Goal: Information Seeking & Learning: Learn about a topic

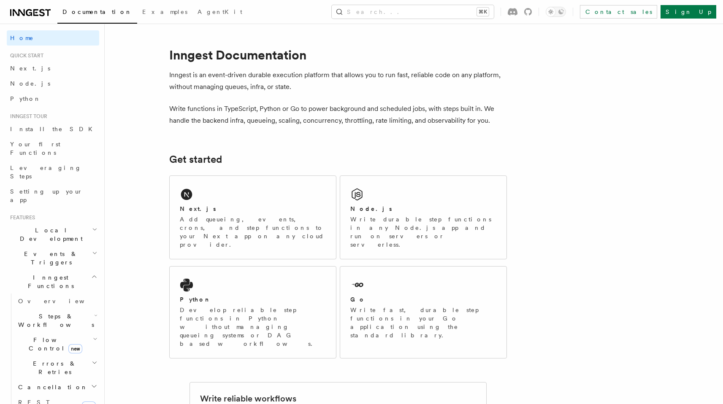
scroll to position [2, 0]
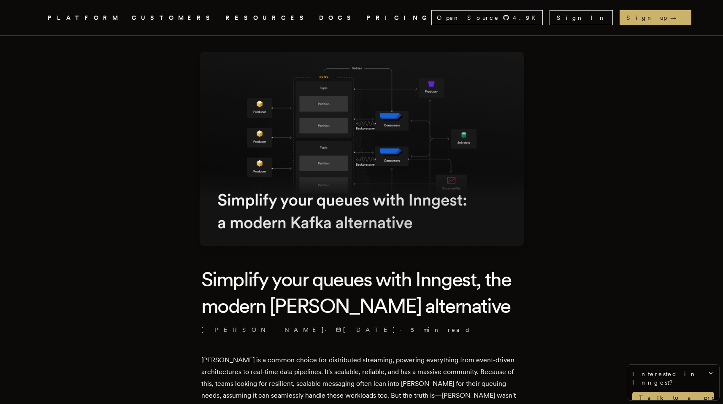
scroll to position [15, 0]
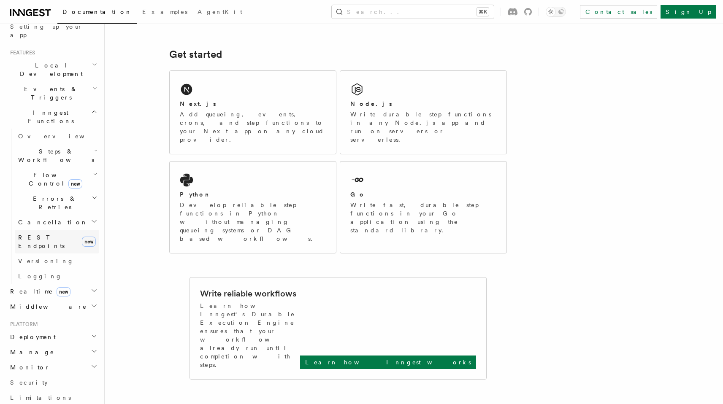
scroll to position [162, 0]
click at [65, 150] on span "Steps & Workflows" at bounding box center [54, 158] width 79 height 17
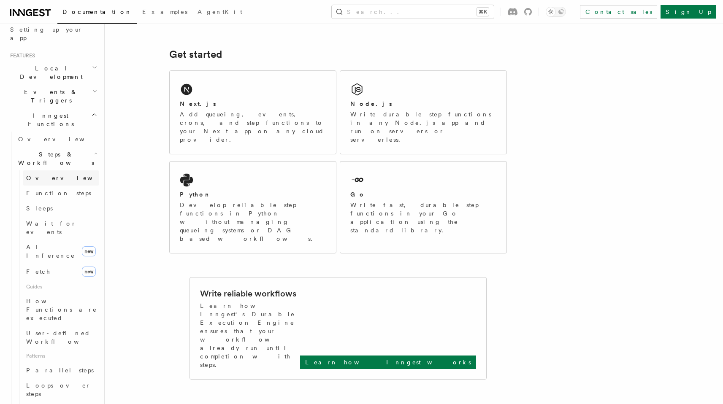
click at [57, 171] on link "Overview" at bounding box center [61, 178] width 76 height 15
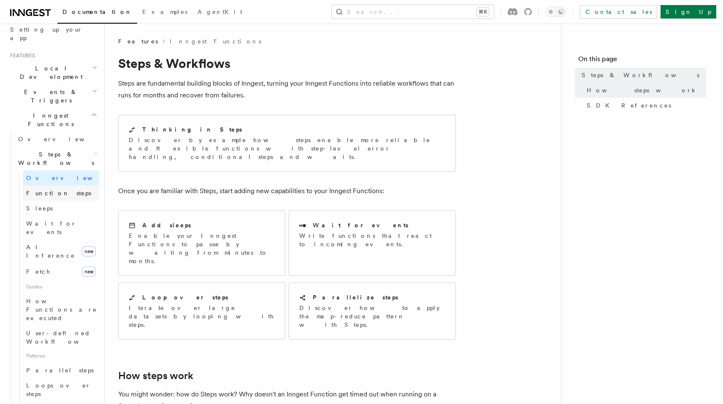
click at [55, 186] on link "Function steps" at bounding box center [61, 193] width 76 height 15
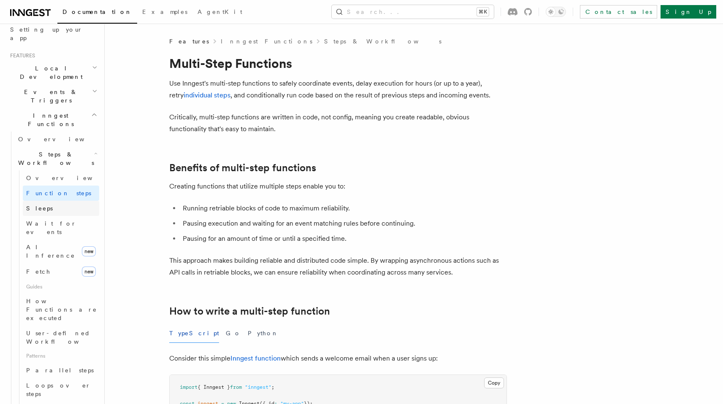
click at [44, 201] on link "Sleeps" at bounding box center [61, 208] width 76 height 15
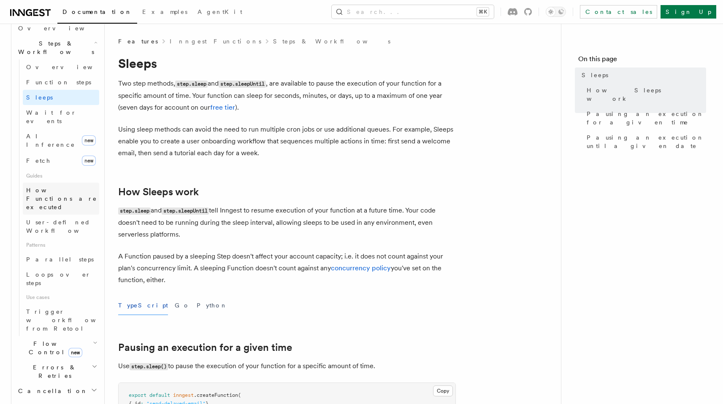
scroll to position [274, 0]
click at [59, 187] on span "How Functions are executed" at bounding box center [61, 199] width 71 height 24
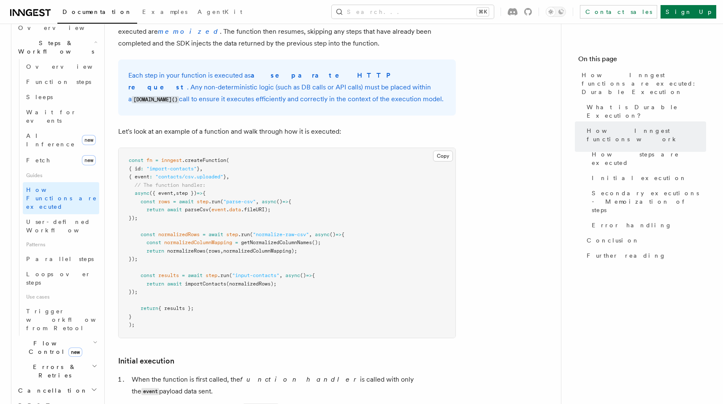
scroll to position [726, 0]
click at [55, 214] on link "User-defined Workflows" at bounding box center [61, 226] width 76 height 24
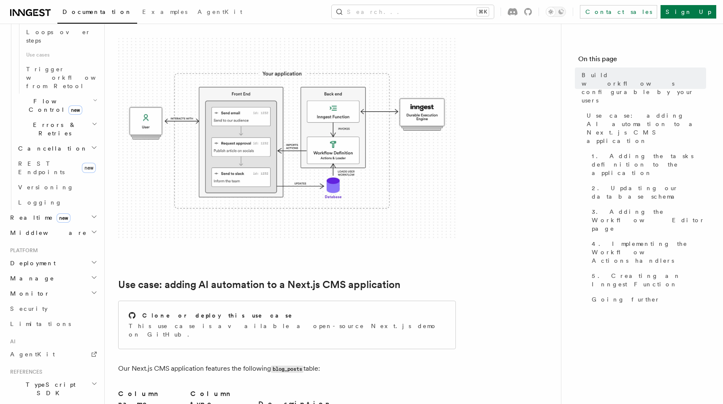
scroll to position [132, 0]
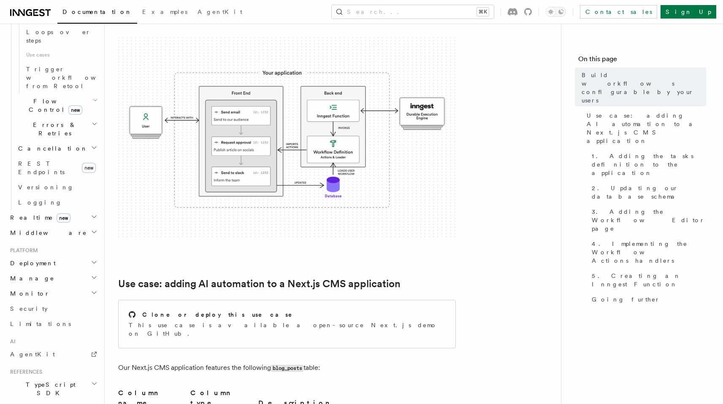
click at [52, 377] on h2 "TypeScript SDK" at bounding box center [53, 389] width 92 height 24
click at [43, 404] on span "Introduction" at bounding box center [48, 408] width 61 height 7
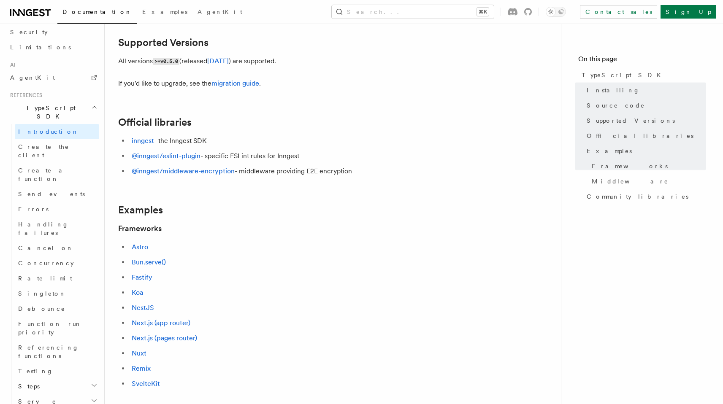
scroll to position [193, 0]
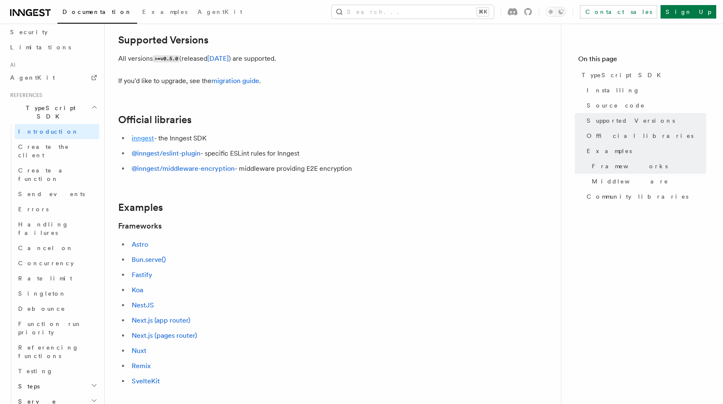
click at [145, 142] on li "inngest - the Inngest SDK" at bounding box center [292, 139] width 327 height 12
click at [146, 138] on link "inngest" at bounding box center [143, 138] width 22 height 8
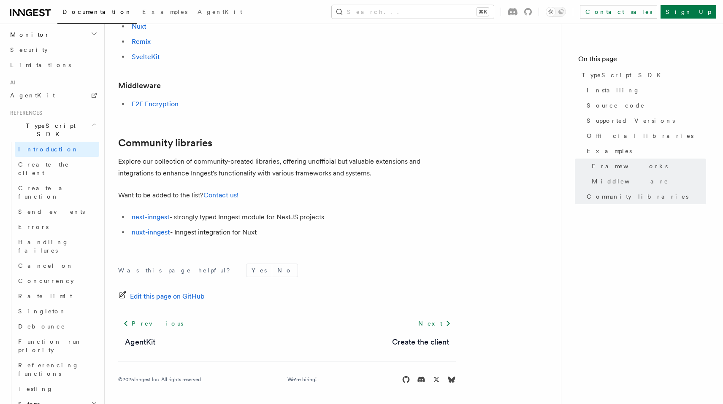
scroll to position [497, 0]
click at [63, 158] on link "Create the client" at bounding box center [57, 170] width 84 height 24
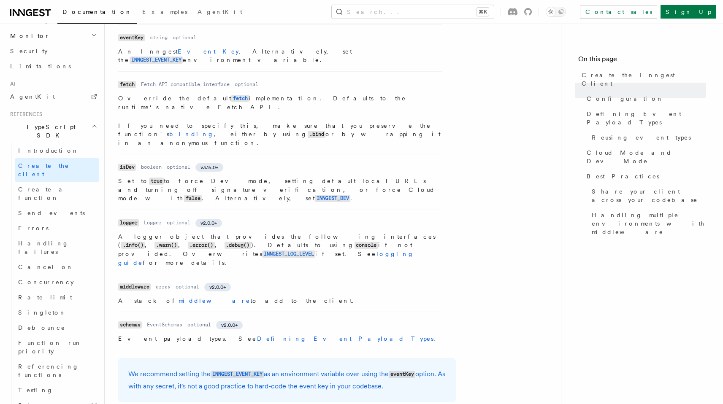
scroll to position [461, 0]
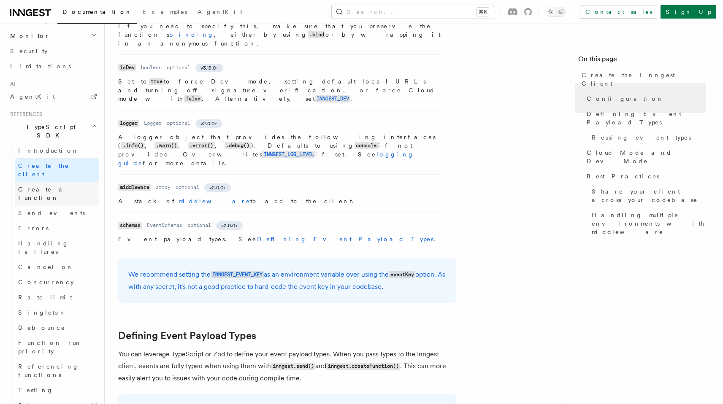
click at [49, 185] on span "Create a function" at bounding box center [58, 193] width 81 height 17
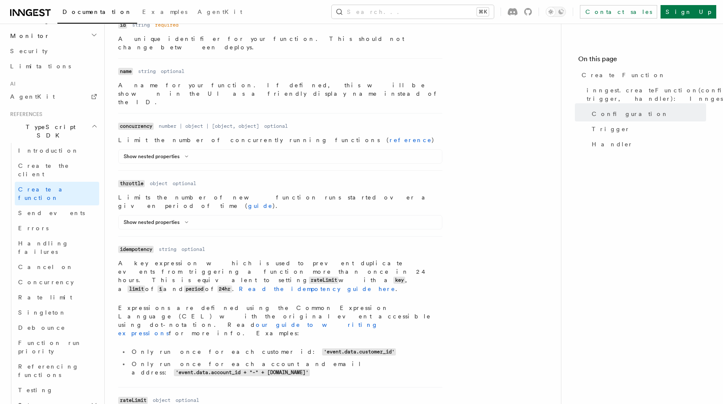
scroll to position [307, 0]
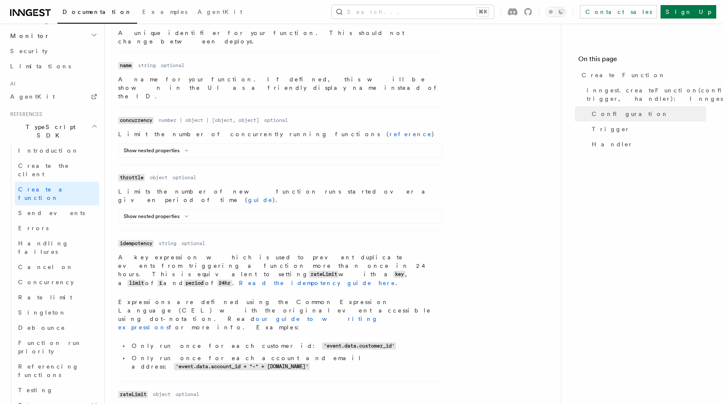
click at [141, 240] on code "idempotency" at bounding box center [135, 243] width 35 height 7
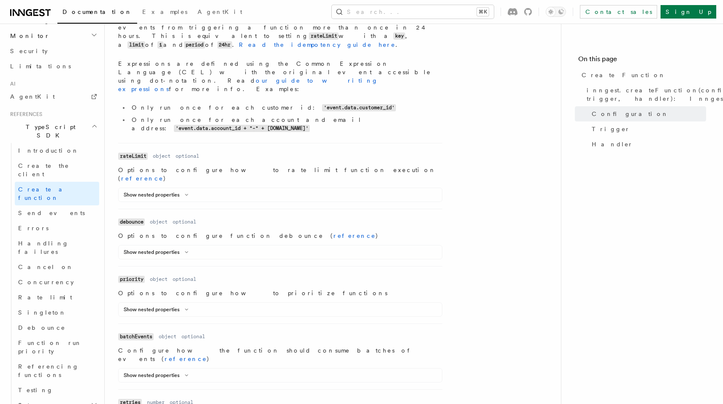
scroll to position [591, 0]
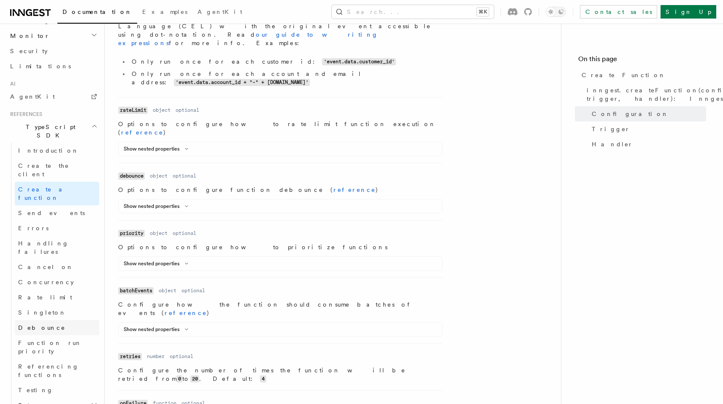
click at [41, 325] on span "Debounce" at bounding box center [41, 328] width 47 height 7
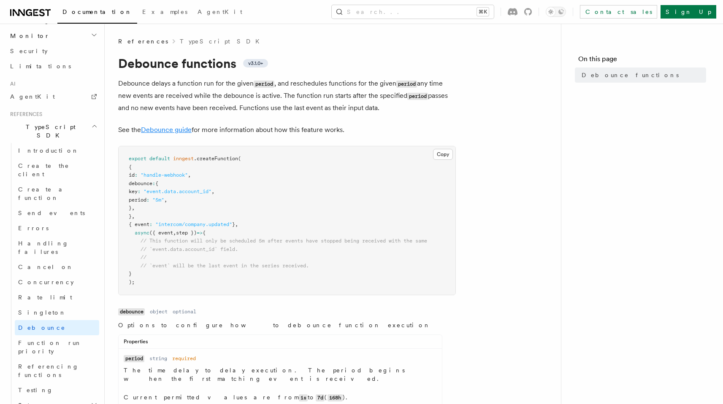
click at [175, 128] on link "Debounce guide" at bounding box center [166, 130] width 51 height 8
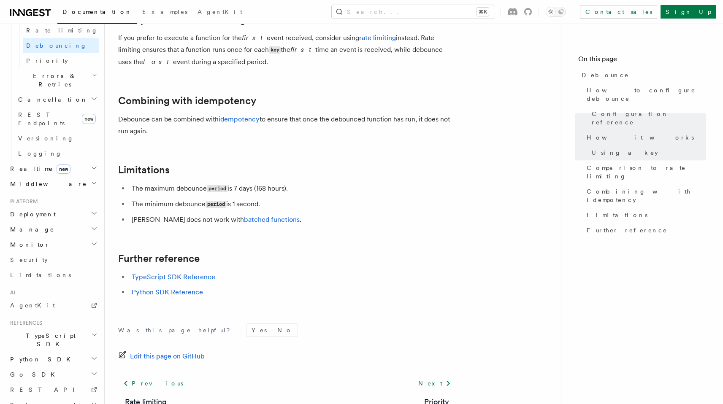
scroll to position [927, 0]
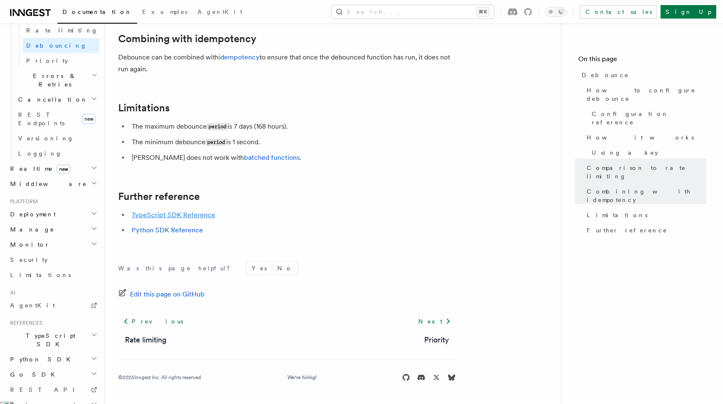
click at [184, 215] on link "TypeScript SDK Reference" at bounding box center [174, 215] width 84 height 8
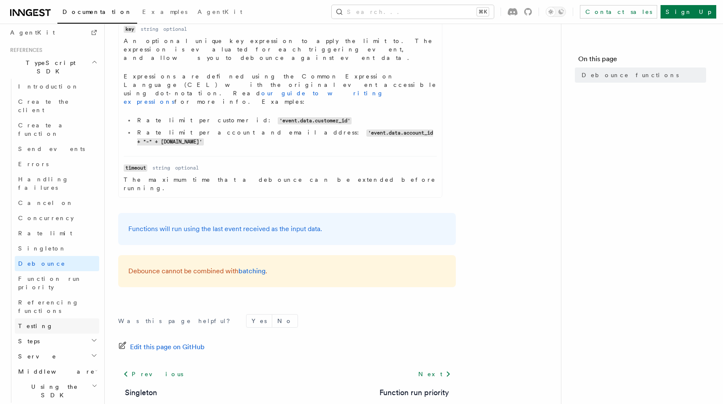
scroll to position [562, 0]
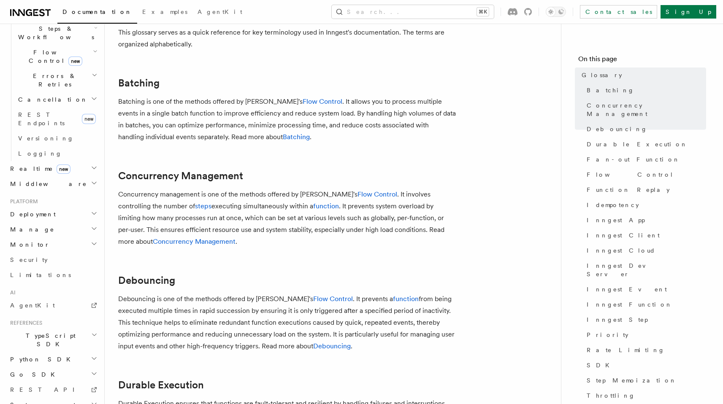
scroll to position [52, 0]
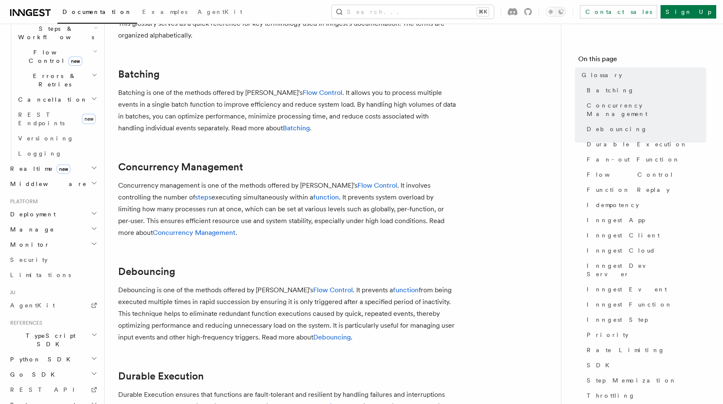
click at [57, 328] on h2 "TypeScript SDK" at bounding box center [53, 340] width 92 height 24
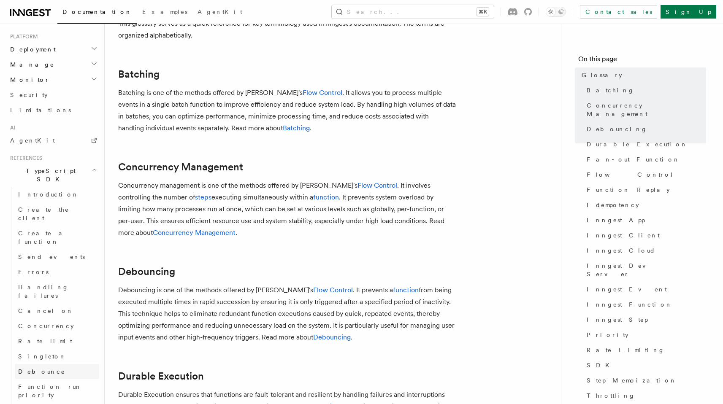
scroll to position [455, 0]
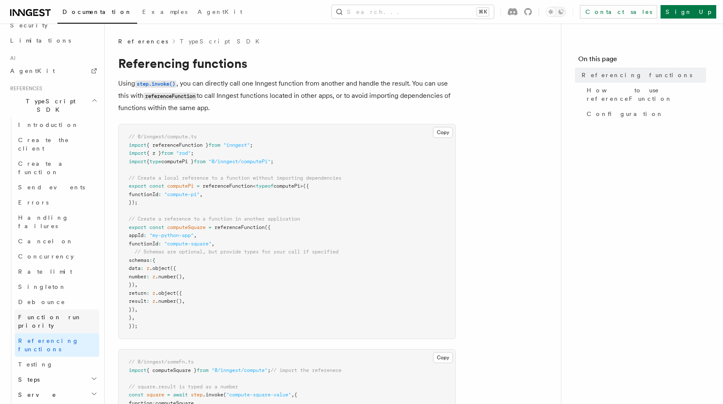
scroll to position [525, 0]
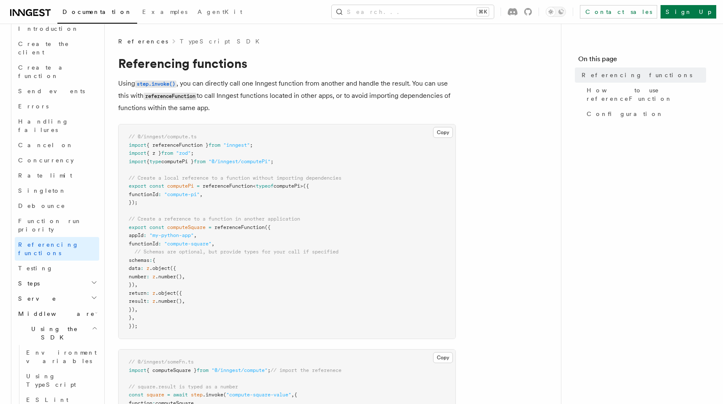
scroll to position [622, 0]
click at [73, 366] on link "Using TypeScript" at bounding box center [61, 378] width 76 height 24
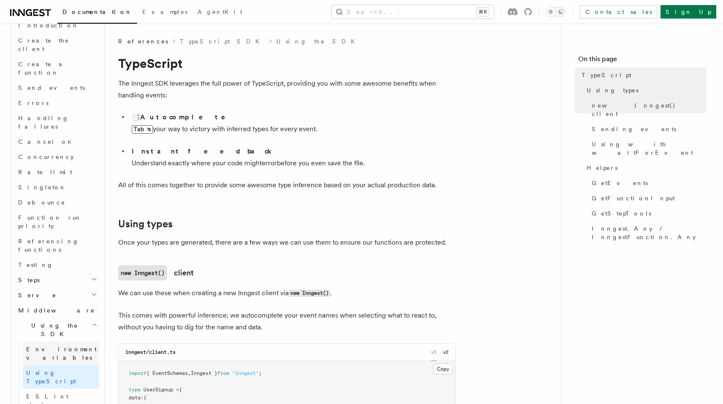
click at [69, 345] on span "Environment variables" at bounding box center [62, 353] width 73 height 17
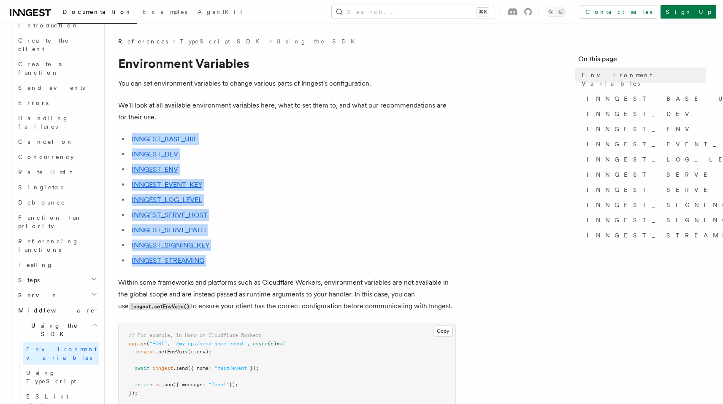
drag, startPoint x: 129, startPoint y: 139, endPoint x: 242, endPoint y: 272, distance: 174.6
click at [266, 263] on li "INNGEST_STREAMING" at bounding box center [292, 261] width 327 height 12
drag, startPoint x: 217, startPoint y: 260, endPoint x: 131, endPoint y: 119, distance: 164.4
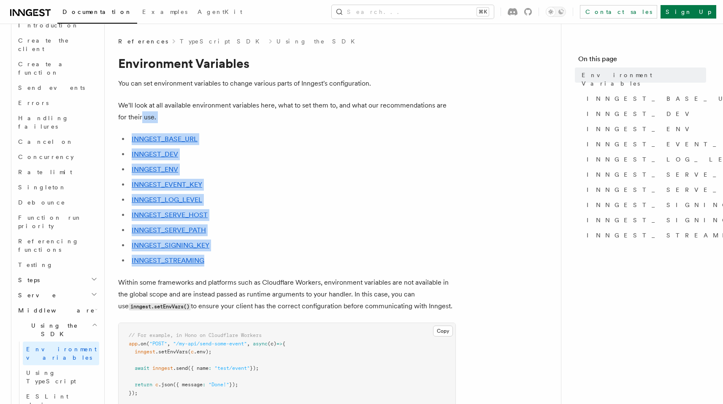
click at [235, 199] on li "INNGEST_LOG_LEVEL" at bounding box center [292, 200] width 327 height 12
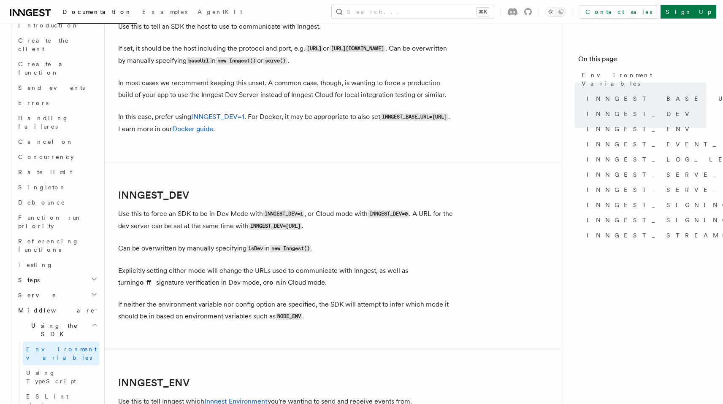
scroll to position [342, 0]
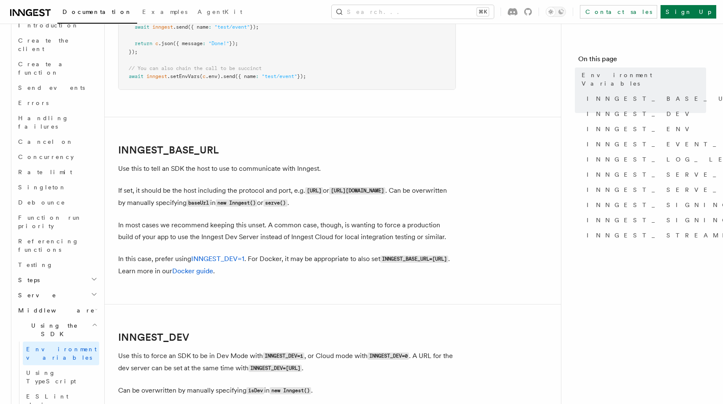
click at [52, 303] on h2 "Middleware" at bounding box center [57, 310] width 84 height 15
click at [51, 318] on link "Lifecycle" at bounding box center [61, 325] width 76 height 15
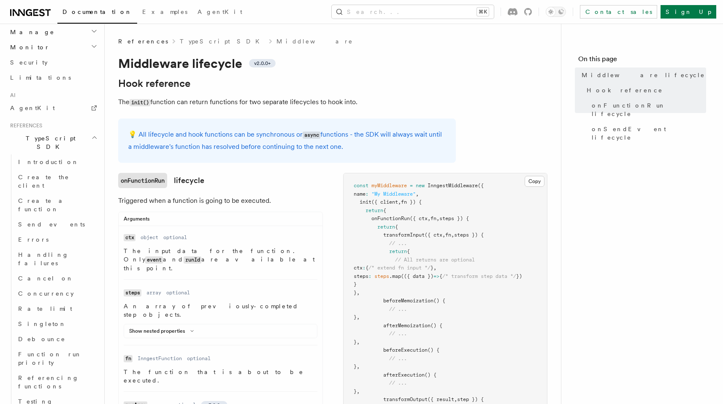
scroll to position [137, 0]
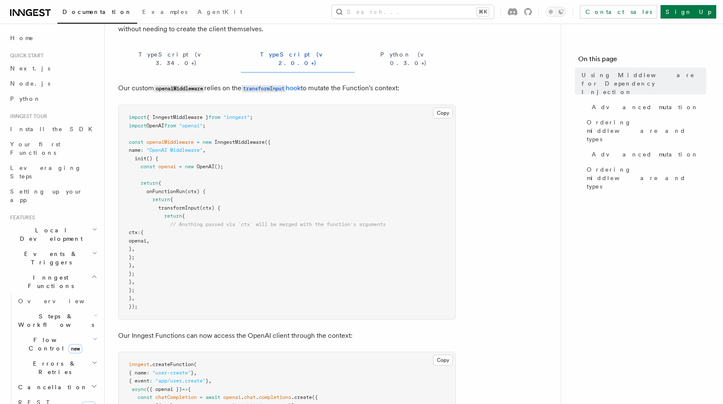
scroll to position [91, 0]
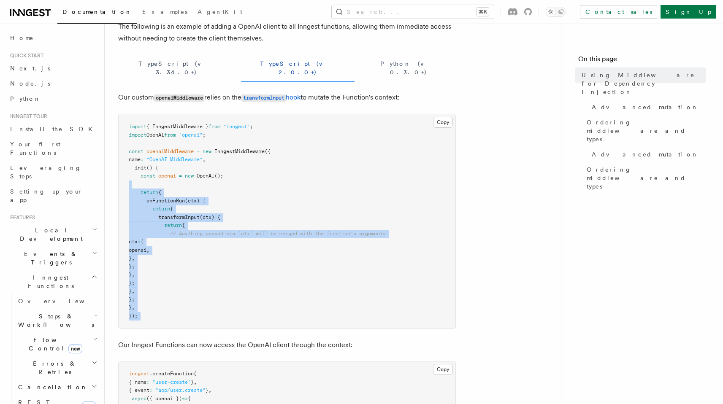
drag, startPoint x: 171, startPoint y: 324, endPoint x: 135, endPoint y: 177, distance: 151.8
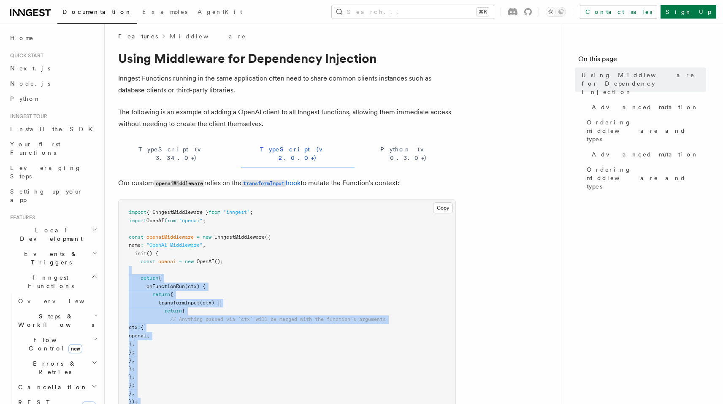
scroll to position [0, 0]
